Goal: Information Seeking & Learning: Find specific page/section

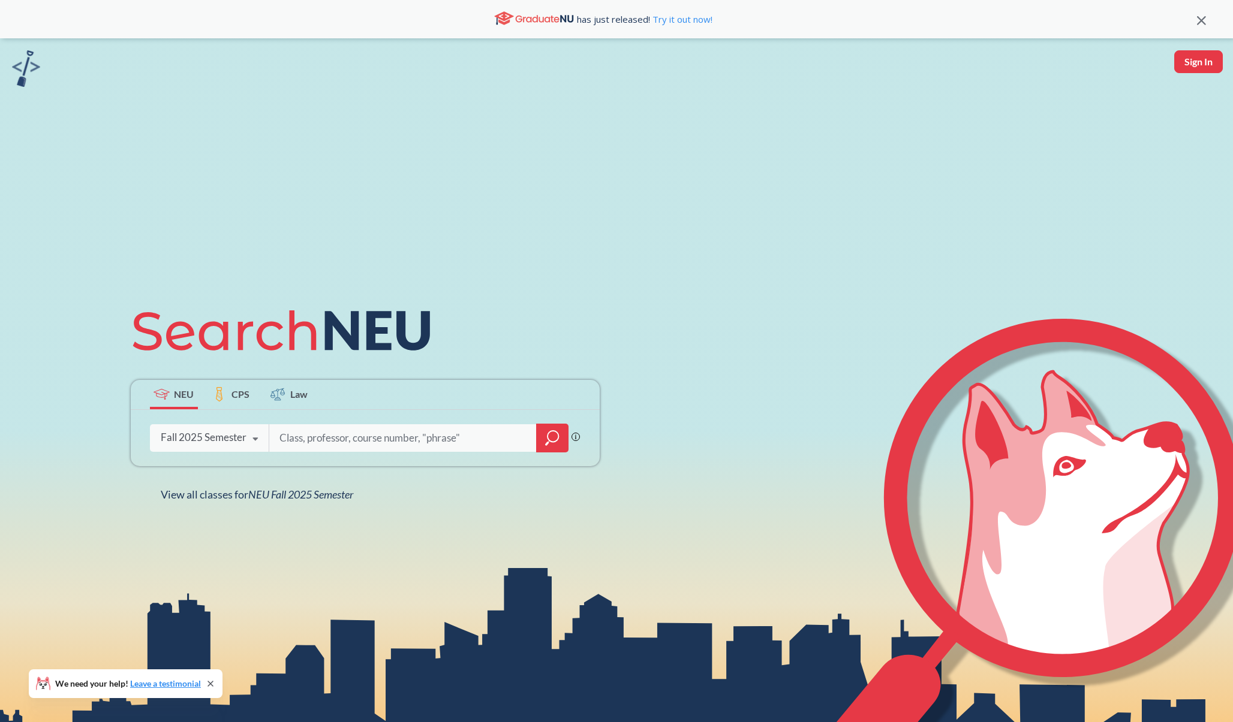
click at [228, 396] on label "CPS" at bounding box center [231, 394] width 48 height 29
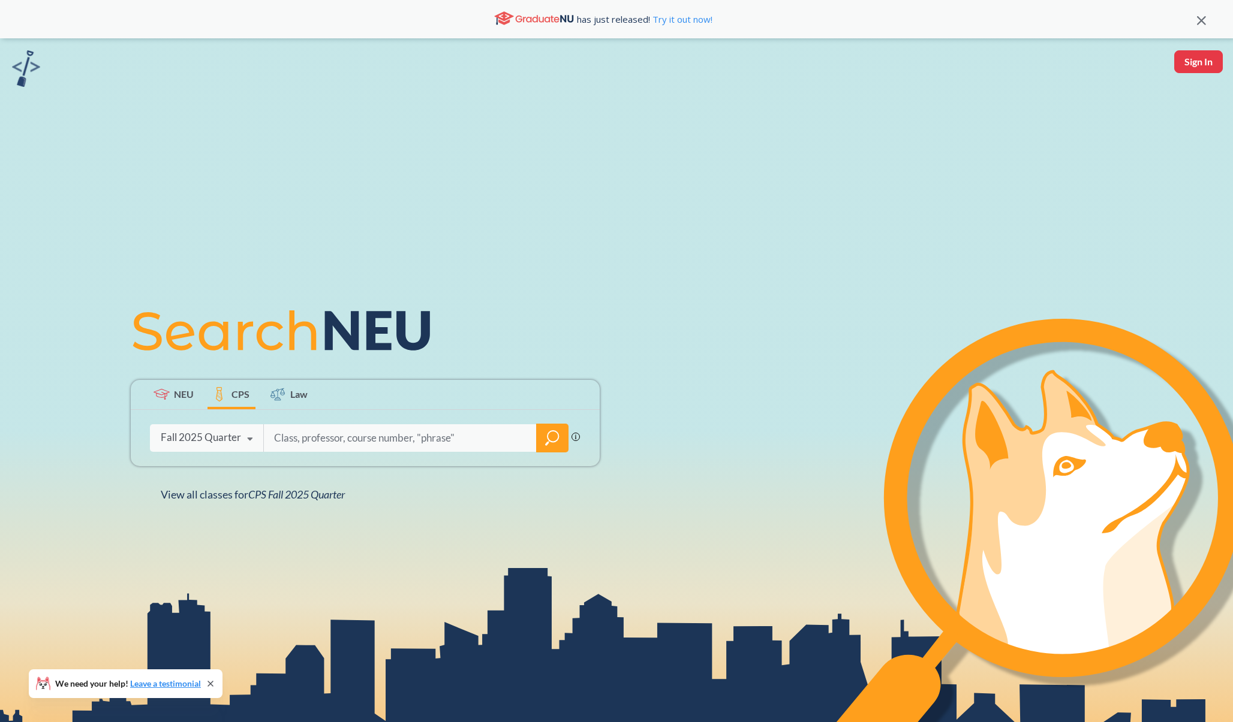
click at [316, 428] on input "search" at bounding box center [400, 438] width 255 height 25
paste input "EAI 6120"
type input "EAI 6120"
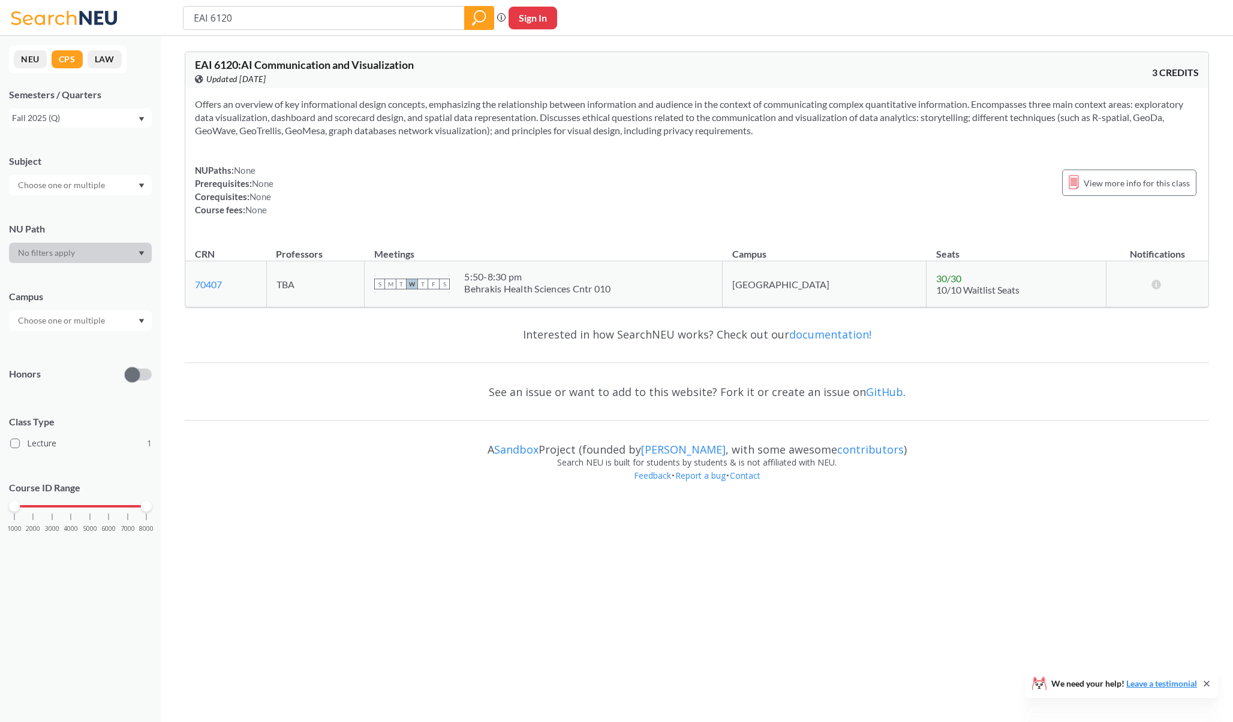
click at [285, 69] on span "EAI 6120 : AI Communication and Visualization" at bounding box center [304, 64] width 219 height 13
click at [260, 13] on input "EAI 6120" at bounding box center [323, 18] width 263 height 20
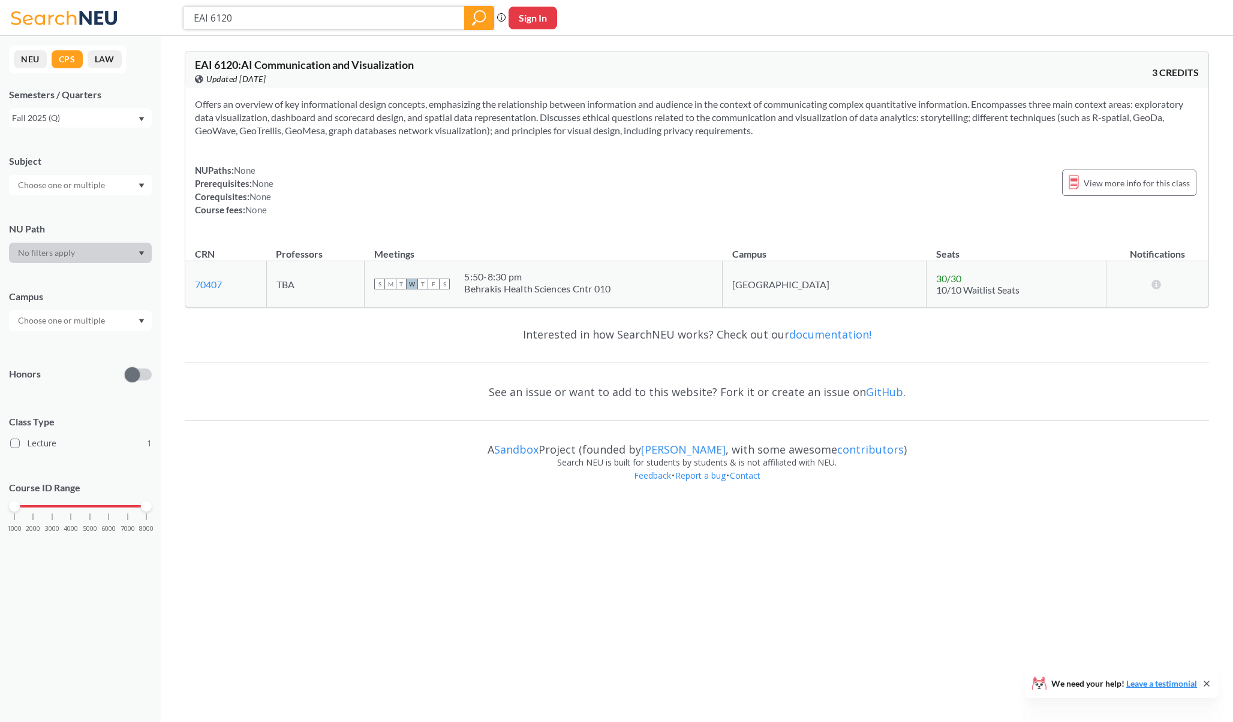
click at [260, 13] on input "EAI 6120" at bounding box center [323, 18] width 263 height 20
type input "PJM6190"
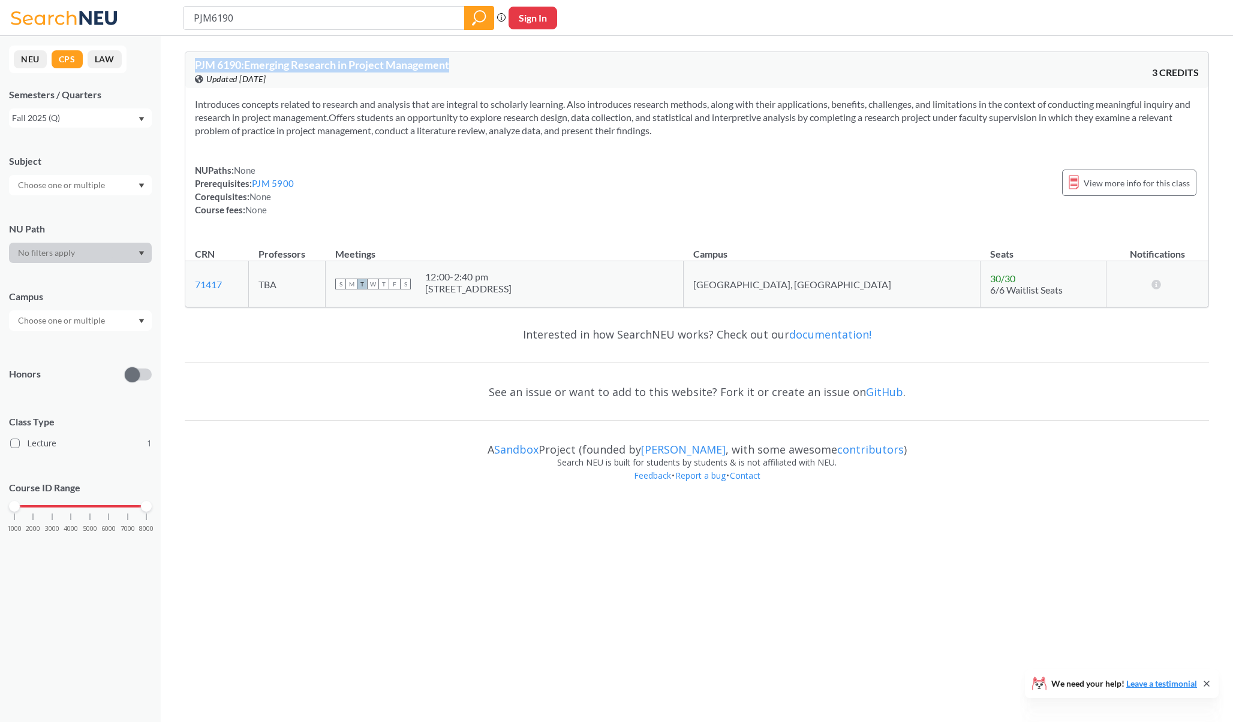
drag, startPoint x: 708, startPoint y: 134, endPoint x: 180, endPoint y: 63, distance: 532.3
click at [185, 63] on div "PJM 6190 : Emerging Research in Project Management View this course on Banner. …" at bounding box center [697, 179] width 1024 height 275
copy span "PJM 6190 : Emerging Research in Project Management"
click at [255, 28] on input "PJM6190" at bounding box center [323, 18] width 263 height 20
type input "PJM6075"
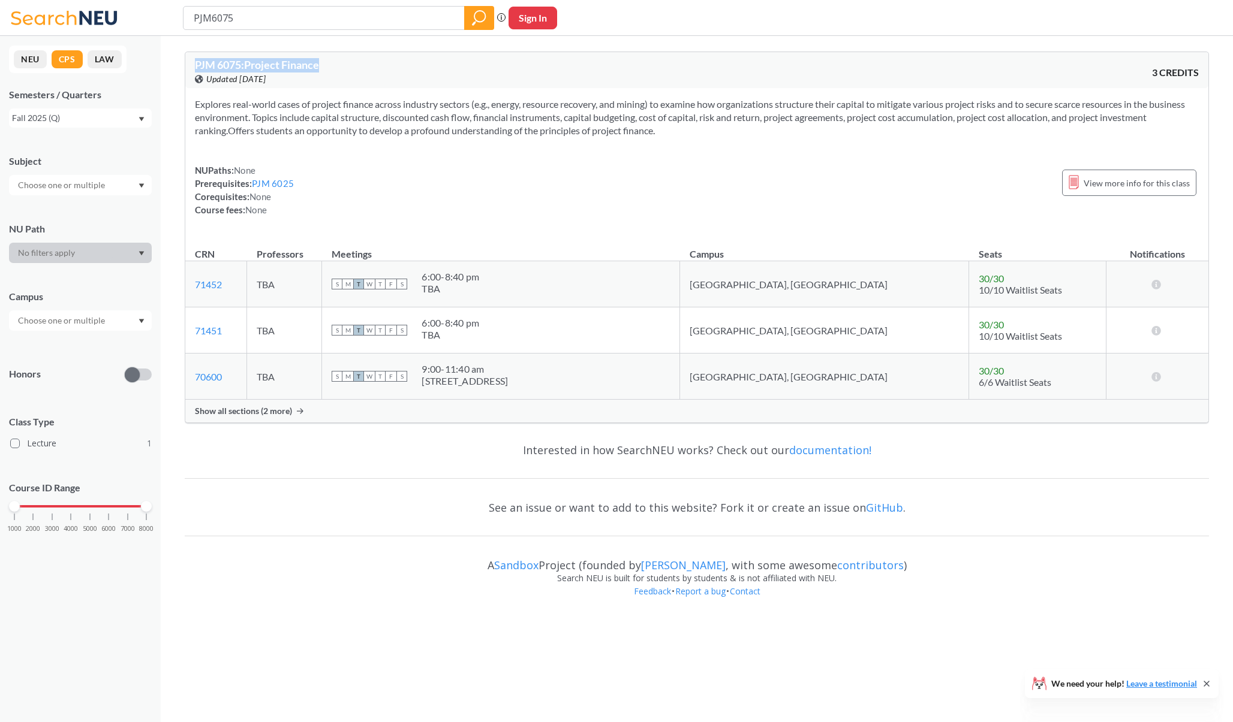
drag, startPoint x: 727, startPoint y: 130, endPoint x: 185, endPoint y: 59, distance: 546.0
click at [185, 59] on div "PJM 6075 : Project Finance View this course on Banner. Updated [DATE] 3 CREDITS…" at bounding box center [697, 238] width 1024 height 372
copy span "PJM 6075 : Project Finance"
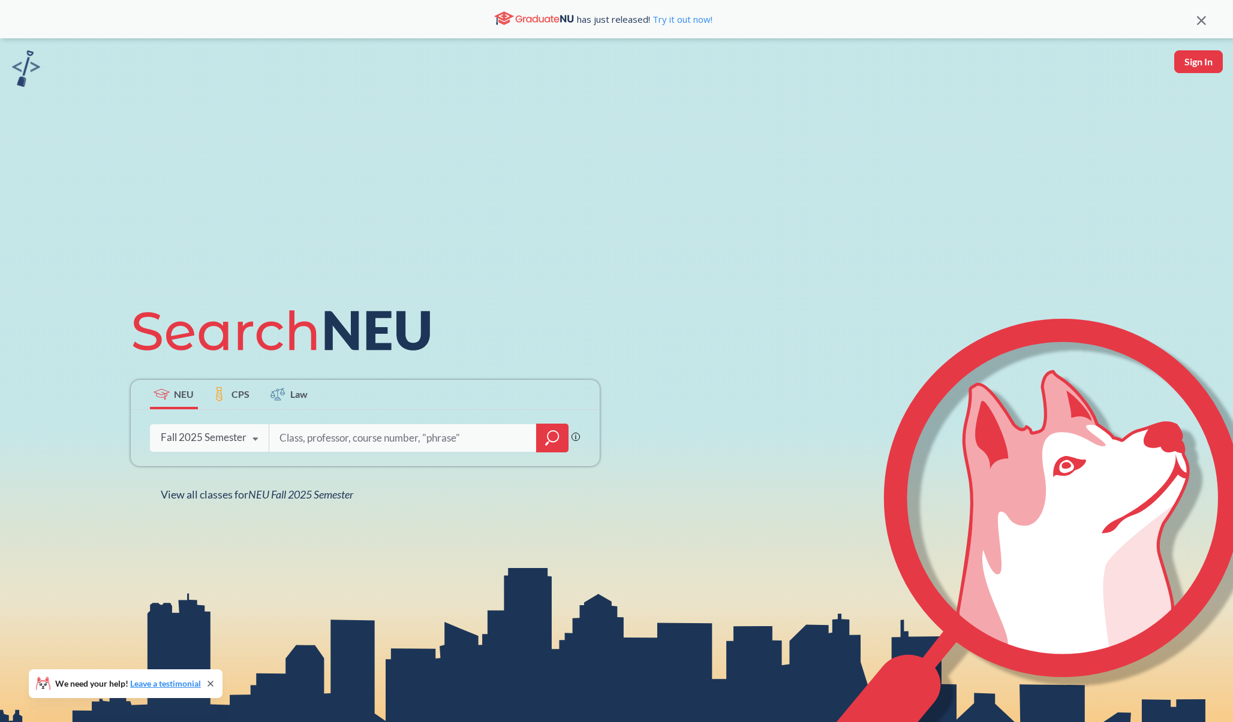
click at [242, 396] on span "CPS" at bounding box center [240, 394] width 18 height 14
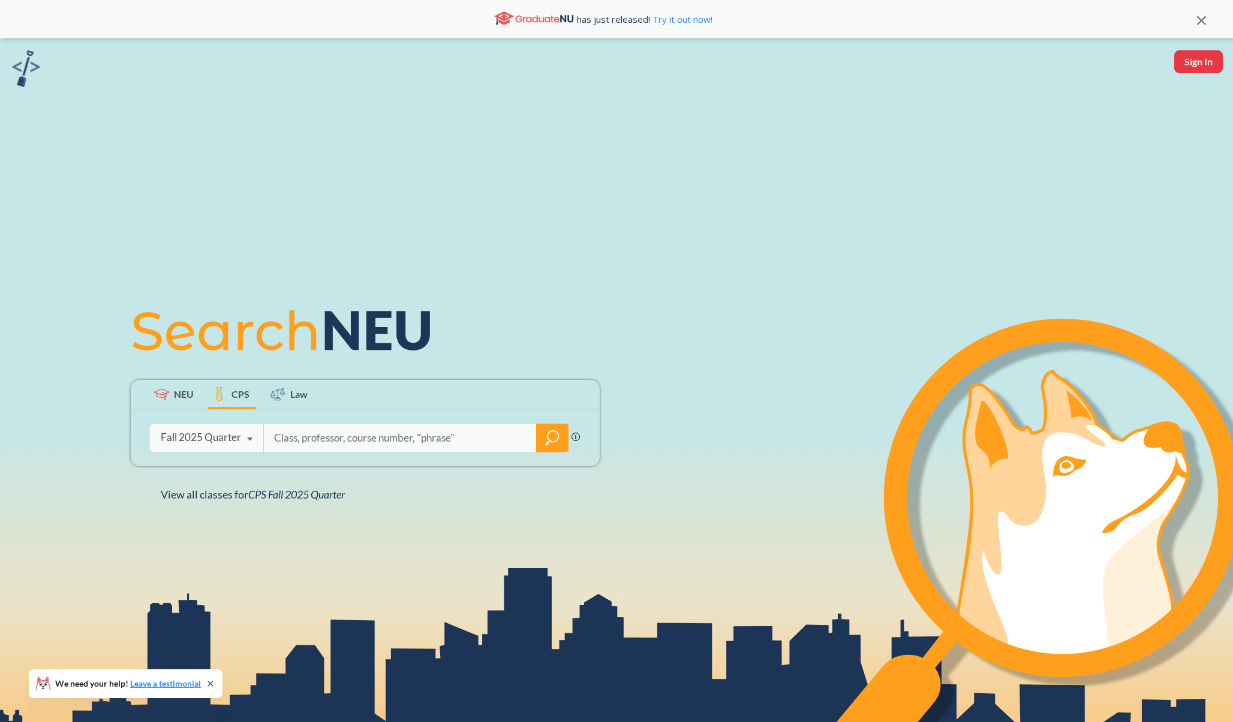
click at [348, 441] on input "search" at bounding box center [400, 438] width 255 height 25
paste input "ALY 6060"
type input "ALY 6060"
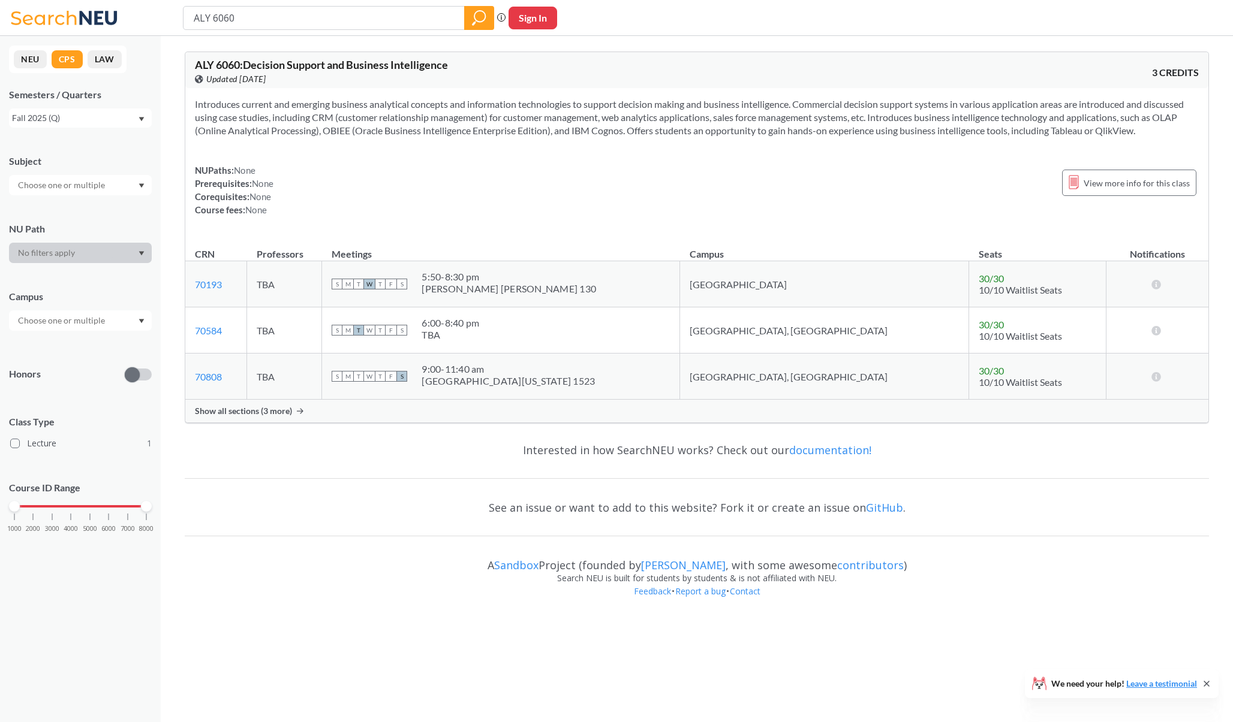
click at [358, 64] on span "ALY 6060 : Decision Support and Business Intelligence" at bounding box center [321, 64] width 253 height 13
